Goal: Task Accomplishment & Management: Manage account settings

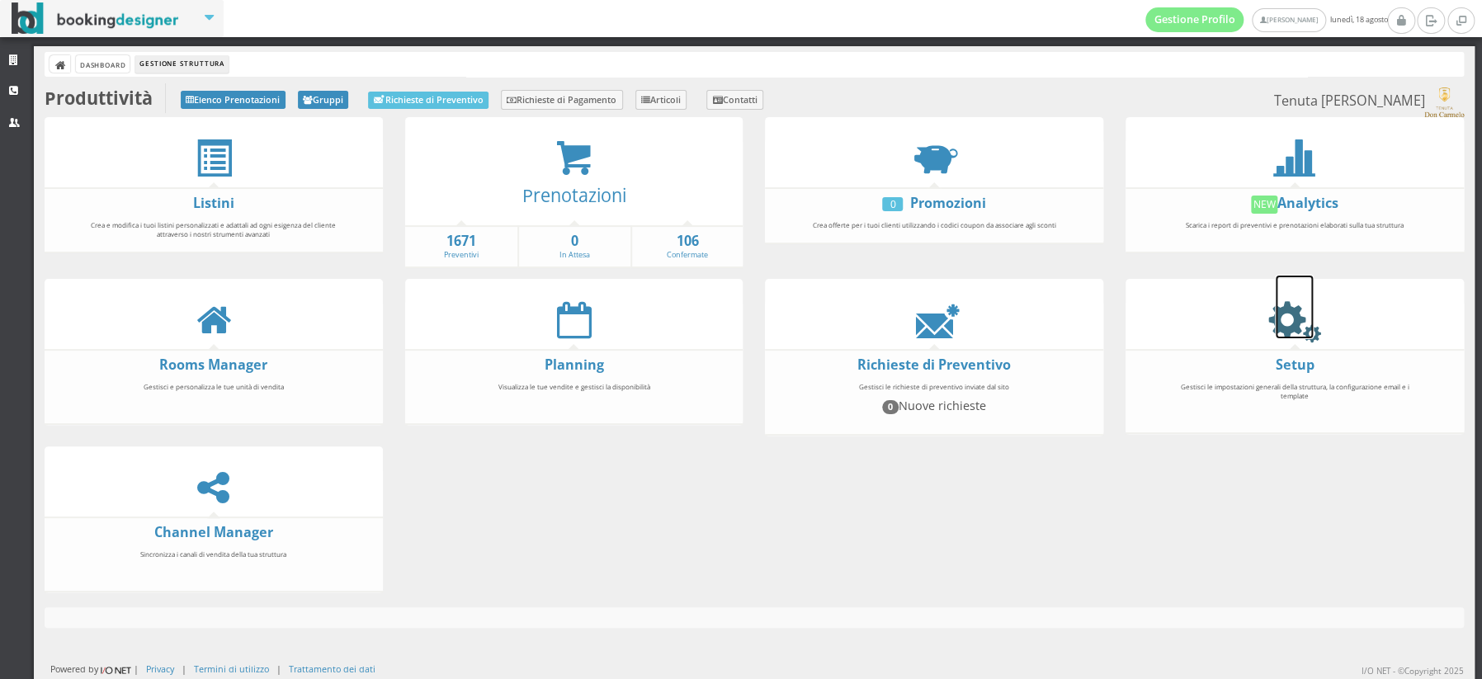
click at [1281, 321] on icon at bounding box center [1294, 319] width 37 height 37
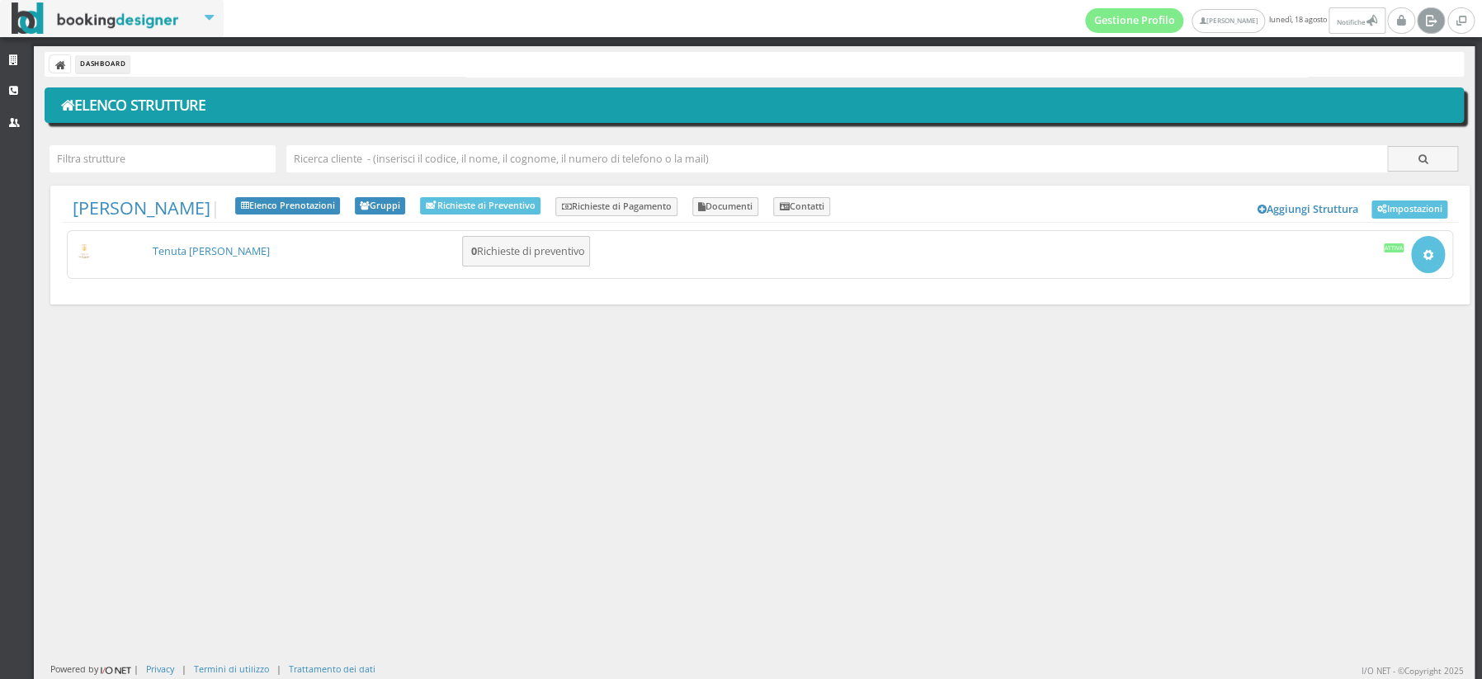
click at [1429, 21] on icon at bounding box center [1430, 20] width 12 height 17
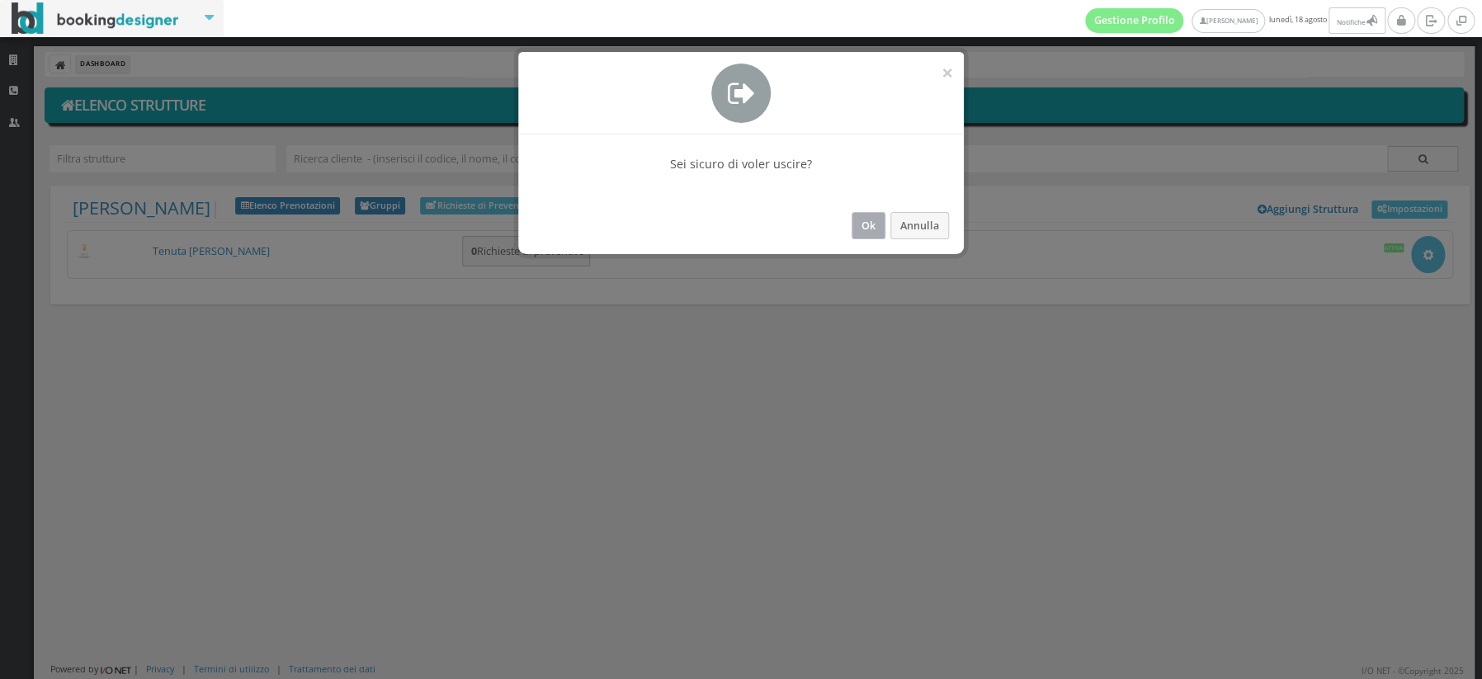
click at [860, 220] on button "Ok" at bounding box center [869, 225] width 34 height 27
